Goal: Task Accomplishment & Management: Manage account settings

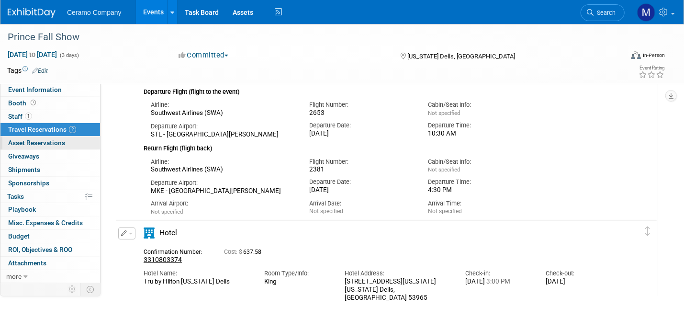
scroll to position [107, 0]
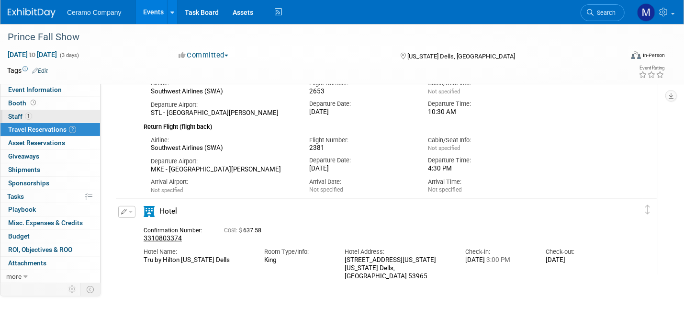
click at [33, 118] on link "1 Staff 1" at bounding box center [50, 116] width 100 height 13
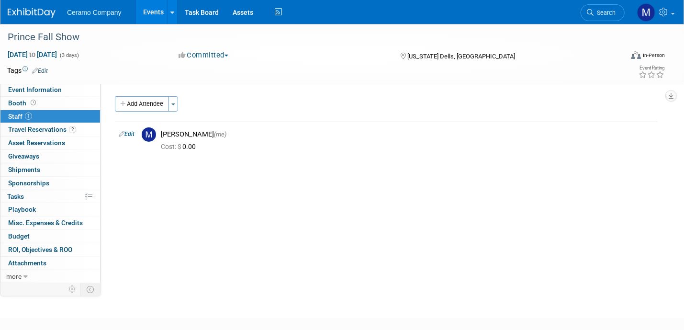
click at [151, 12] on link "Events" at bounding box center [153, 12] width 35 height 24
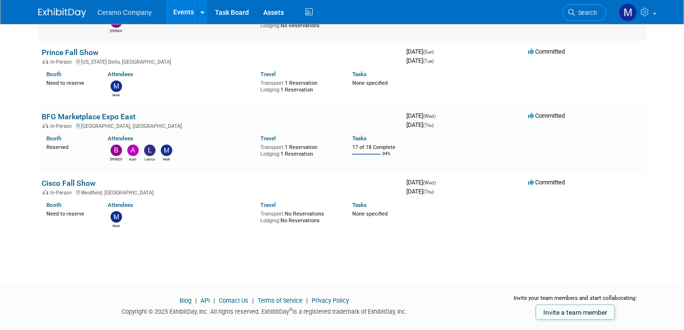
scroll to position [132, 0]
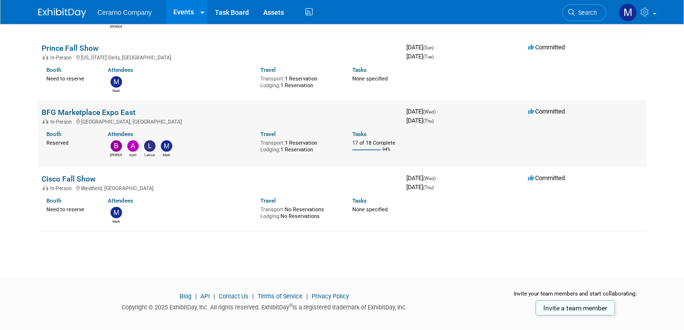
click at [191, 145] on div "[PERSON_NAME] April Lakius Mark" at bounding box center [177, 148] width 153 height 20
click at [123, 106] on td "BFG Marketplace Expo East In-Person [GEOGRAPHIC_DATA], [GEOGRAPHIC_DATA] Booth …" at bounding box center [220, 134] width 365 height 67
click at [121, 112] on link "BFG Marketplace Expo East" at bounding box center [89, 112] width 94 height 9
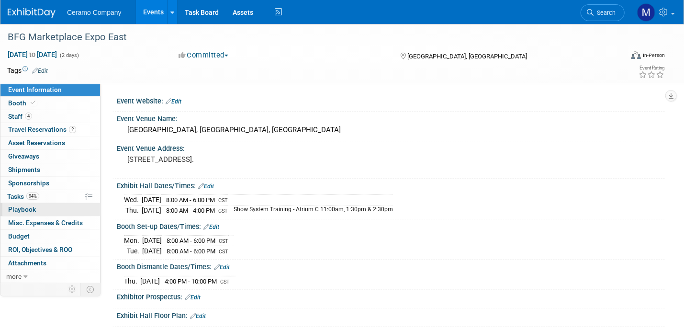
click at [30, 209] on span "Playbook 0" at bounding box center [22, 209] width 28 height 8
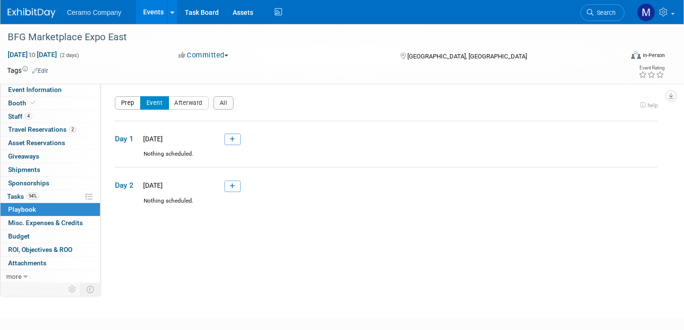
click at [127, 105] on button "Prep" at bounding box center [128, 102] width 26 height 13
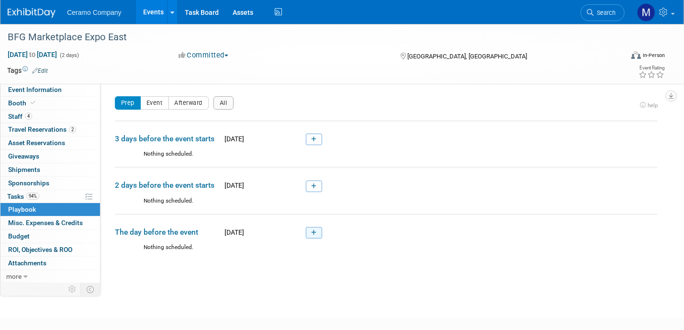
click at [313, 232] on icon at bounding box center [313, 233] width 5 height 6
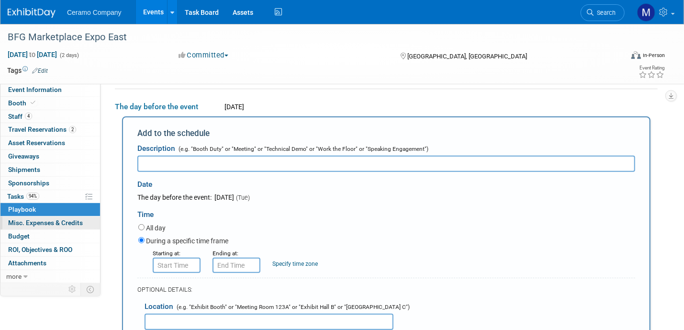
click at [34, 220] on span "Misc. Expenses & Credits 0" at bounding box center [45, 223] width 75 height 8
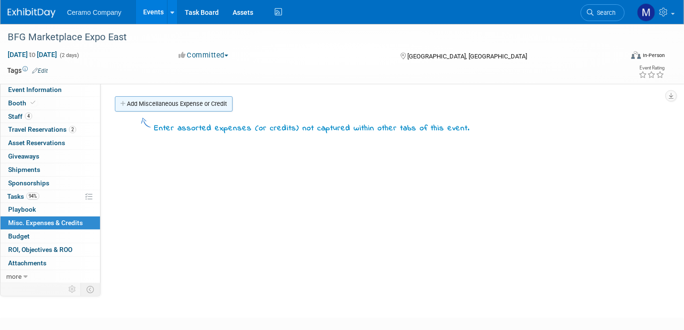
click at [153, 104] on link "Add Miscellaneous Expense or Credit" at bounding box center [174, 103] width 118 height 15
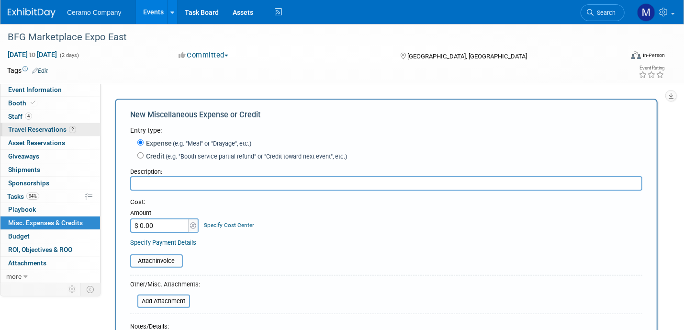
click at [38, 129] on span "Travel Reservations 2" at bounding box center [42, 129] width 68 height 8
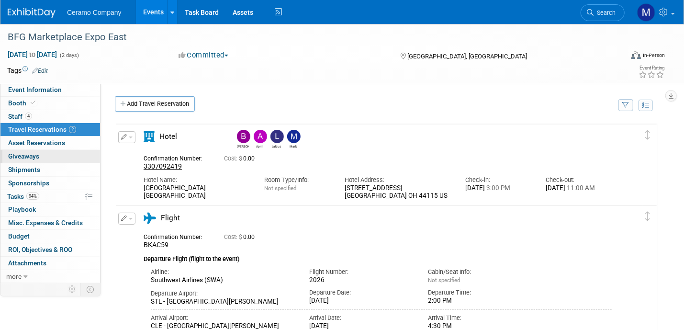
click at [32, 157] on span "Giveaways 0" at bounding box center [23, 156] width 31 height 8
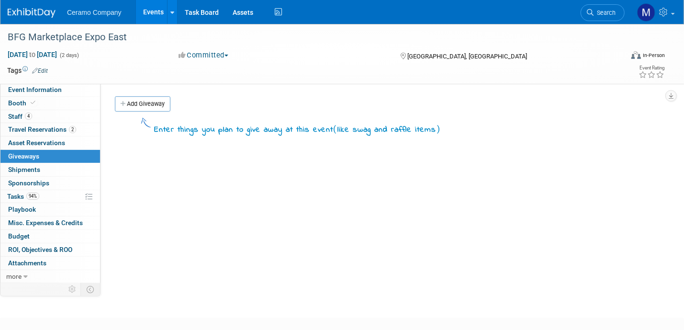
click at [149, 13] on link "Events" at bounding box center [153, 12] width 35 height 24
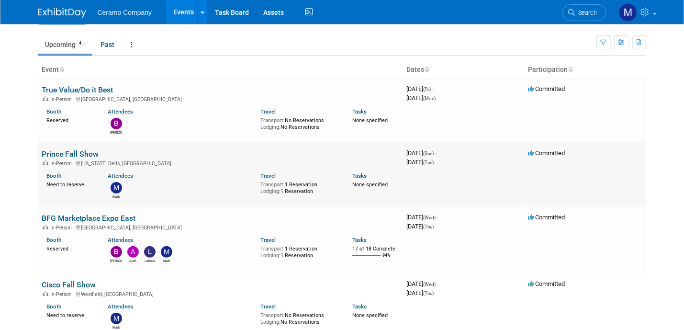
scroll to position [36, 0]
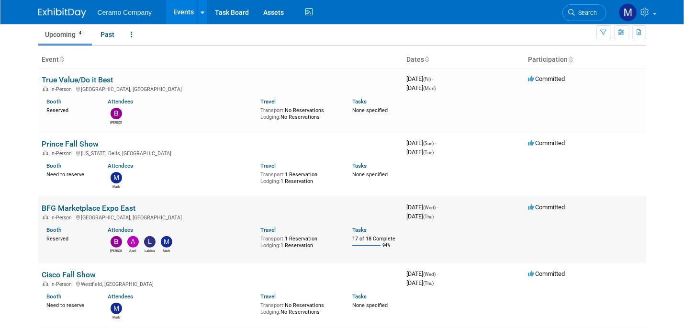
click at [75, 208] on link "BFG Marketplace Expo East" at bounding box center [89, 207] width 94 height 9
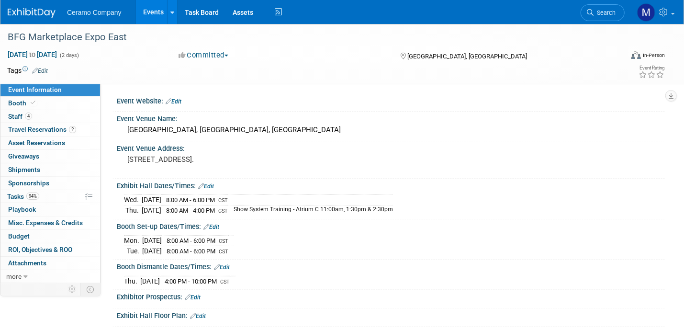
click at [153, 15] on link "Events" at bounding box center [153, 12] width 35 height 24
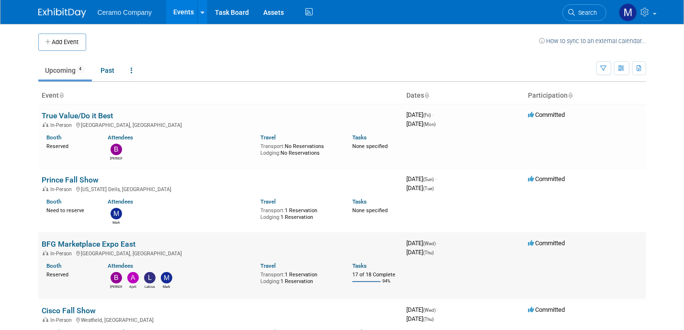
scroll to position [107, 0]
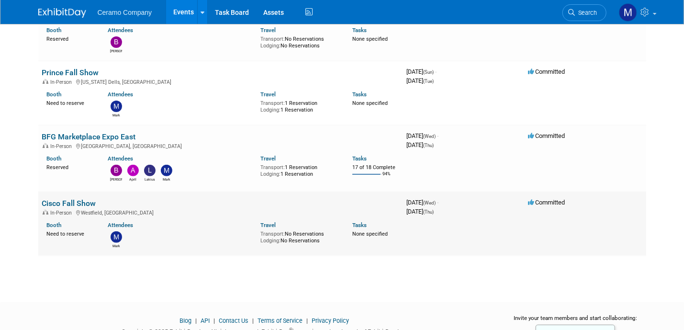
click at [74, 201] on link "Cisco Fall Show" at bounding box center [69, 203] width 54 height 9
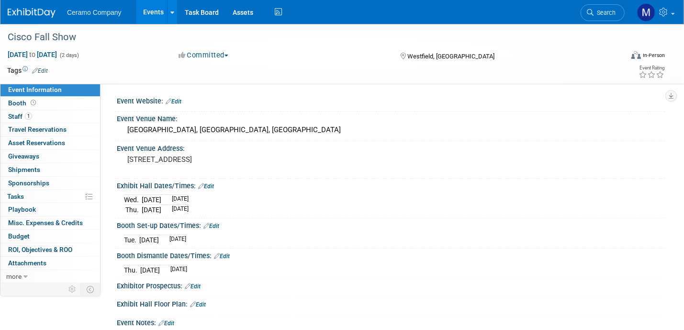
click at [148, 12] on link "Events" at bounding box center [153, 12] width 35 height 24
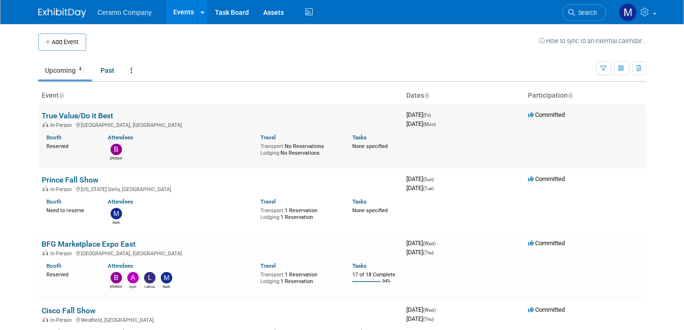
click at [82, 115] on link "True Value/Do it Best" at bounding box center [77, 115] width 71 height 9
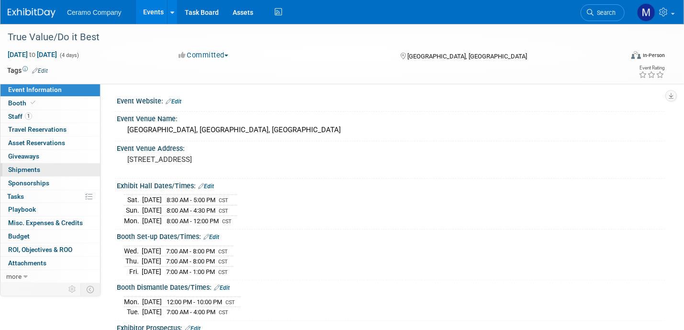
click at [42, 168] on link "0 Shipments 0" at bounding box center [50, 169] width 100 height 13
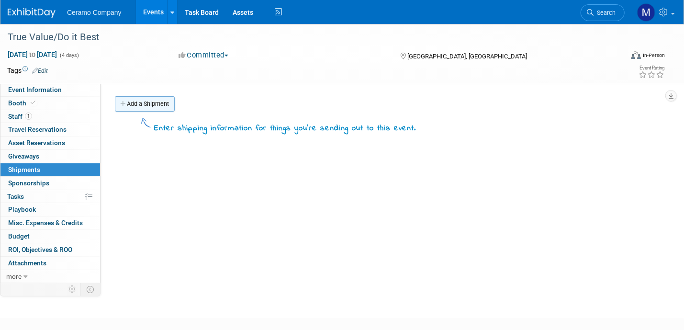
click at [155, 105] on link "Add a Shipment" at bounding box center [145, 103] width 60 height 15
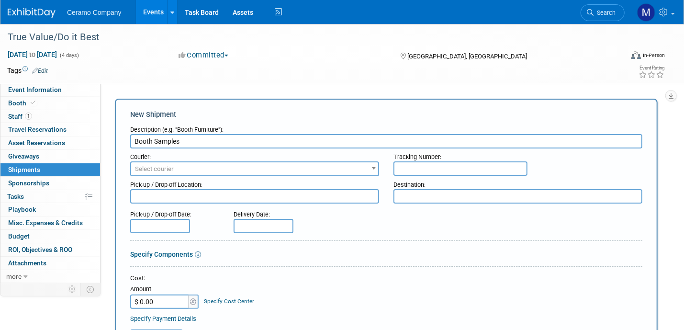
type input "Booth Samples"
click at [159, 168] on span "Select courier" at bounding box center [154, 168] width 39 height 7
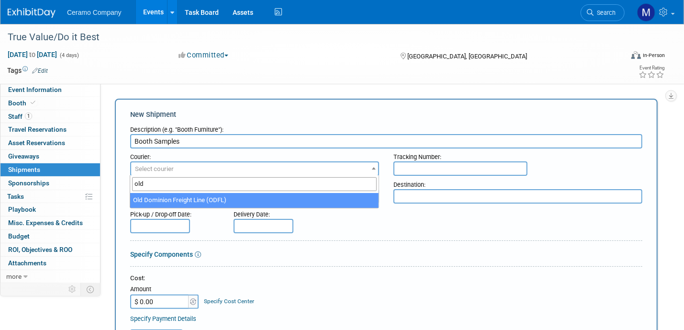
type input "old"
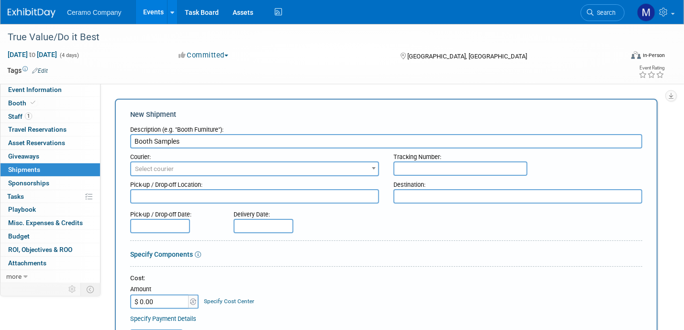
click at [159, 168] on span "Select courier" at bounding box center [154, 168] width 39 height 7
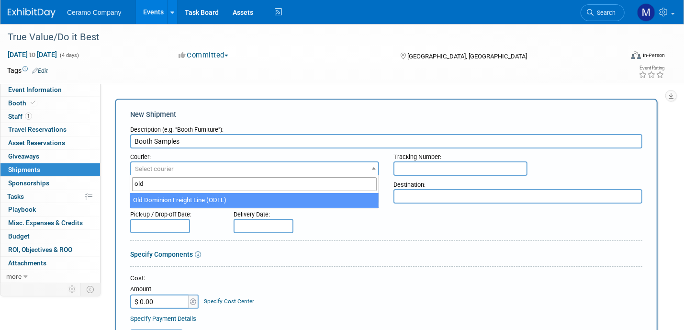
type input "old"
select select "353"
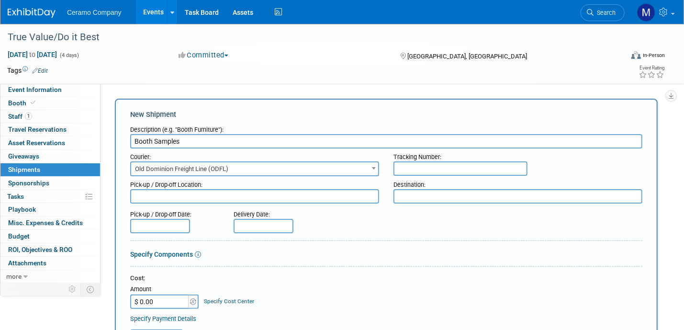
click at [434, 165] on input "text" at bounding box center [460, 168] width 134 height 14
click at [414, 170] on input "text" at bounding box center [460, 168] width 134 height 14
paste input "80998979217"
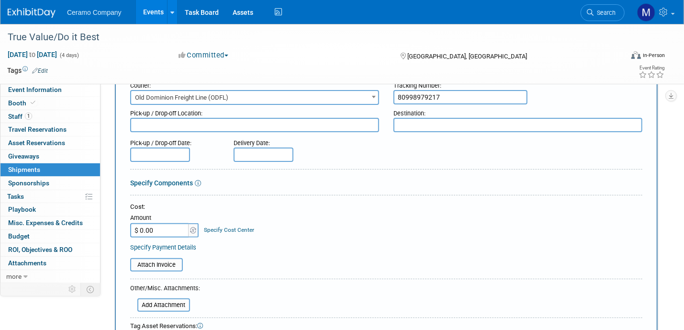
scroll to position [72, 0]
type input "80998979217"
click at [174, 231] on input "$ 0.00" at bounding box center [160, 230] width 60 height 14
type input "$ 593.81"
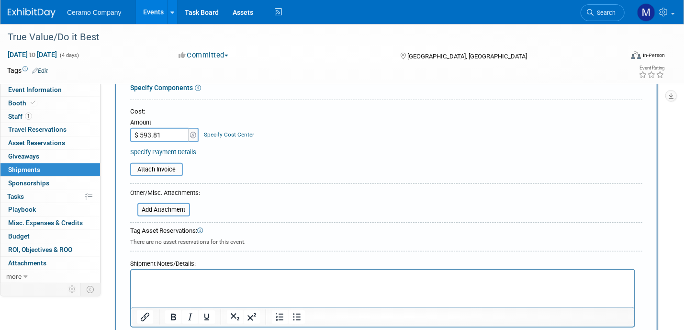
scroll to position [168, 0]
click at [171, 165] on input "file" at bounding box center [125, 168] width 114 height 11
click at [362, 165] on table "Attach Invoice You are currently on the ExhibitDay Lite plan. This plan does no…" at bounding box center [386, 168] width 512 height 13
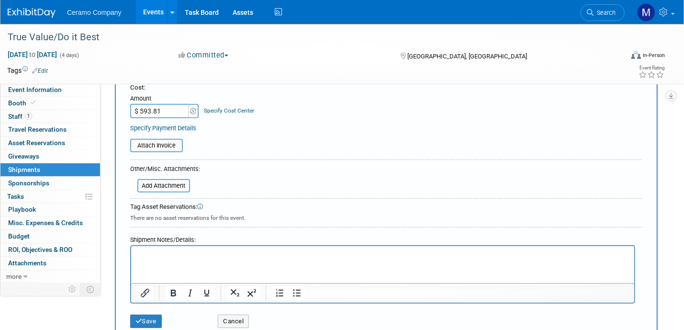
scroll to position [307, 0]
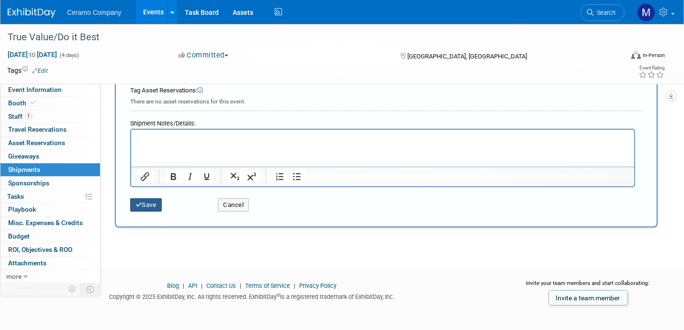
click at [151, 202] on button "Save" at bounding box center [146, 204] width 32 height 13
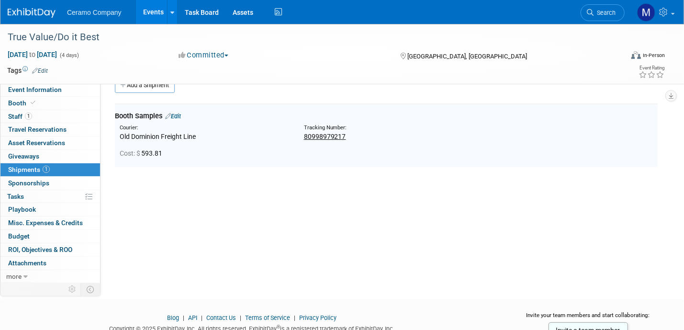
scroll to position [0, 0]
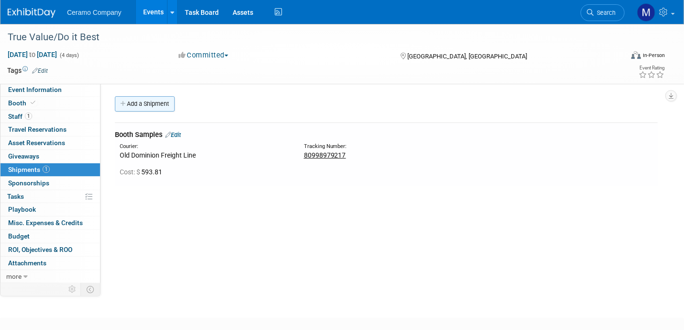
click at [148, 105] on link "Add a Shipment" at bounding box center [145, 103] width 60 height 15
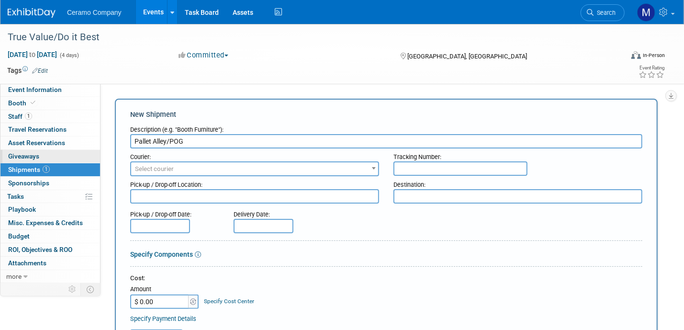
type input "Pallet Alley/POG"
click at [159, 169] on span "Select courier" at bounding box center [154, 168] width 39 height 7
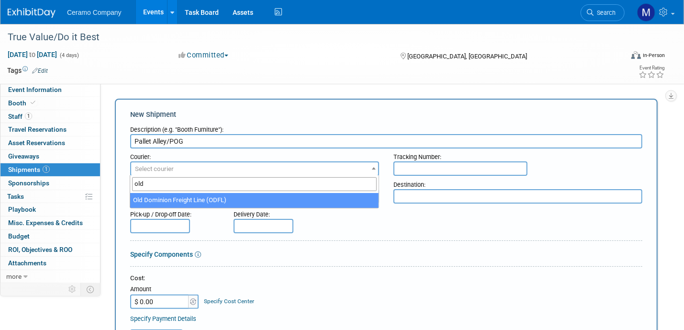
type input "old"
select select "353"
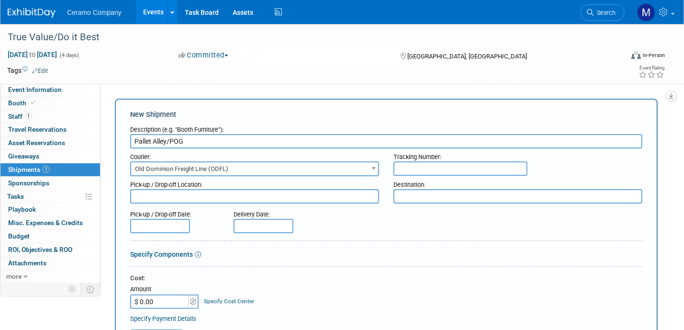
click at [415, 171] on input "text" at bounding box center [460, 168] width 134 height 14
paste input "80998979225"
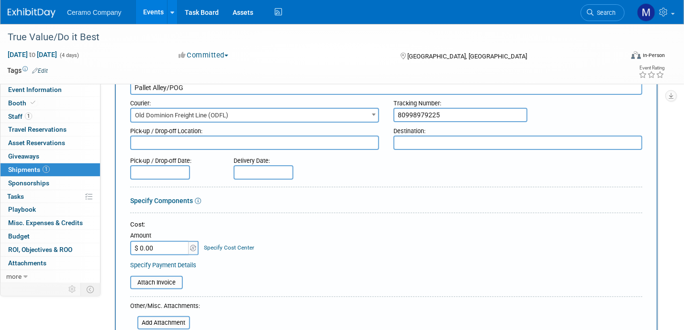
scroll to position [59, 0]
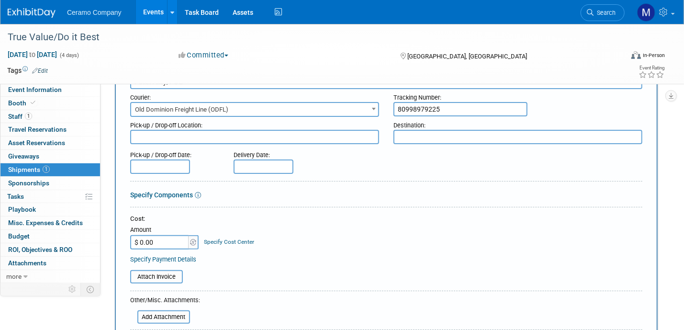
type input "80998979225"
type input "$ 887.24"
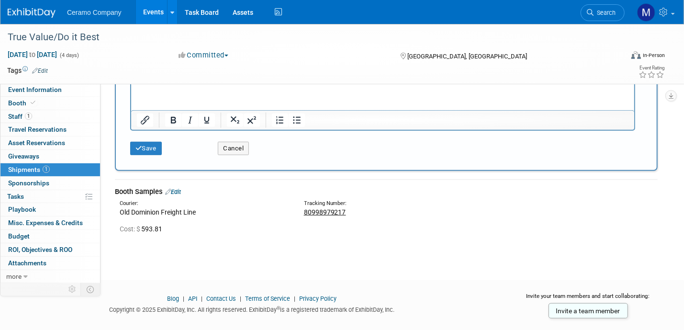
scroll to position [371, 0]
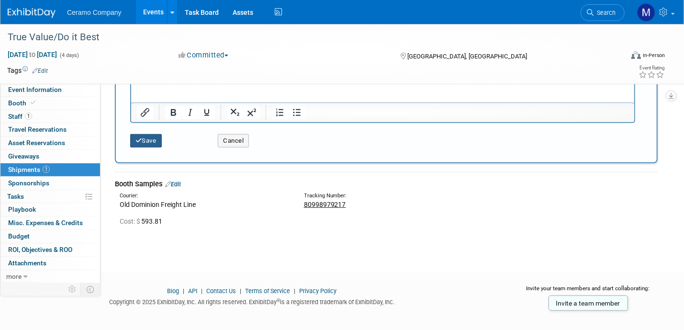
click at [144, 138] on button "Save" at bounding box center [146, 140] width 32 height 13
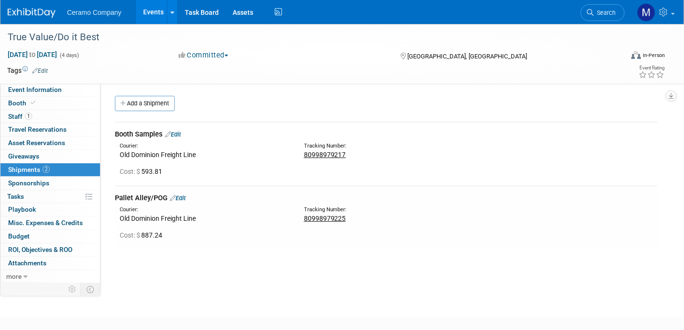
scroll to position [0, 0]
click at [44, 166] on span "2" at bounding box center [46, 169] width 7 height 7
click at [155, 18] on link "Events" at bounding box center [153, 12] width 35 height 24
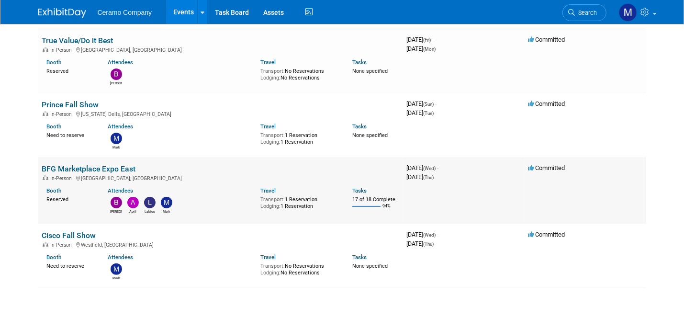
scroll to position [72, 0]
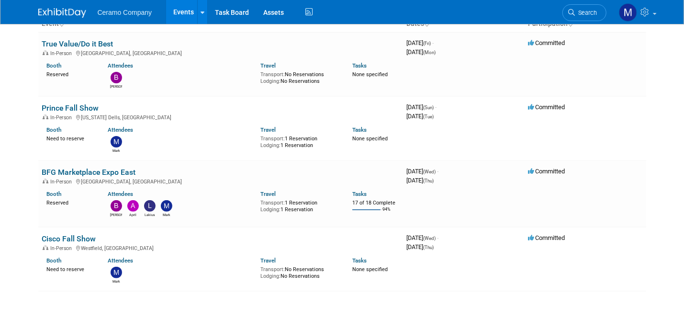
click at [85, 234] on link "Cisco Fall Show" at bounding box center [69, 238] width 54 height 9
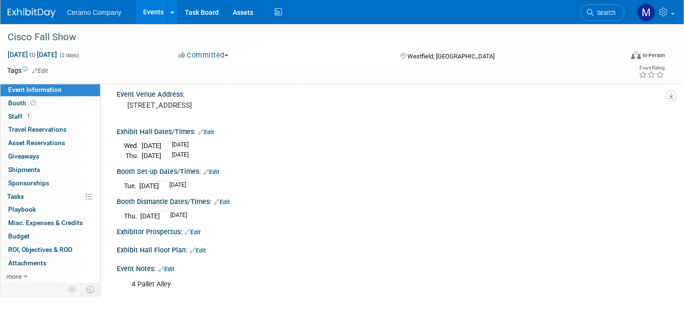
scroll to position [59, 0]
